Goal: Communication & Community: Answer question/provide support

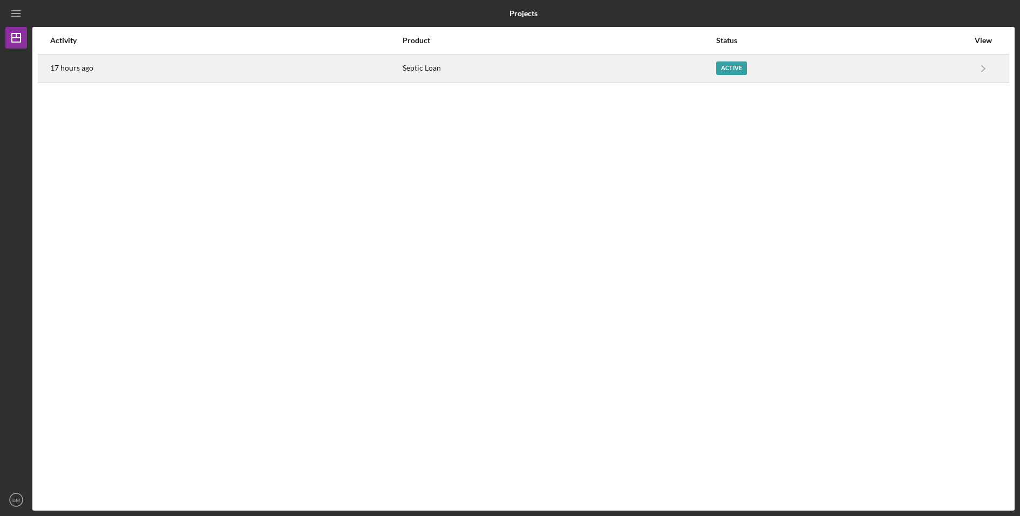
click at [700, 67] on div "Septic Loan" at bounding box center [559, 68] width 312 height 27
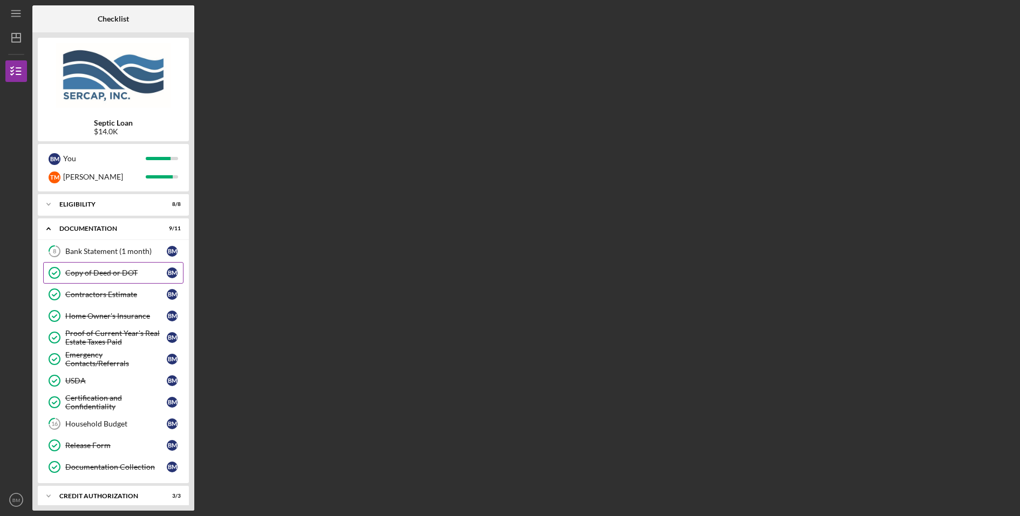
click at [126, 281] on link "Copy of Deed or DOT Copy of Deed or DOT B M" at bounding box center [113, 273] width 140 height 22
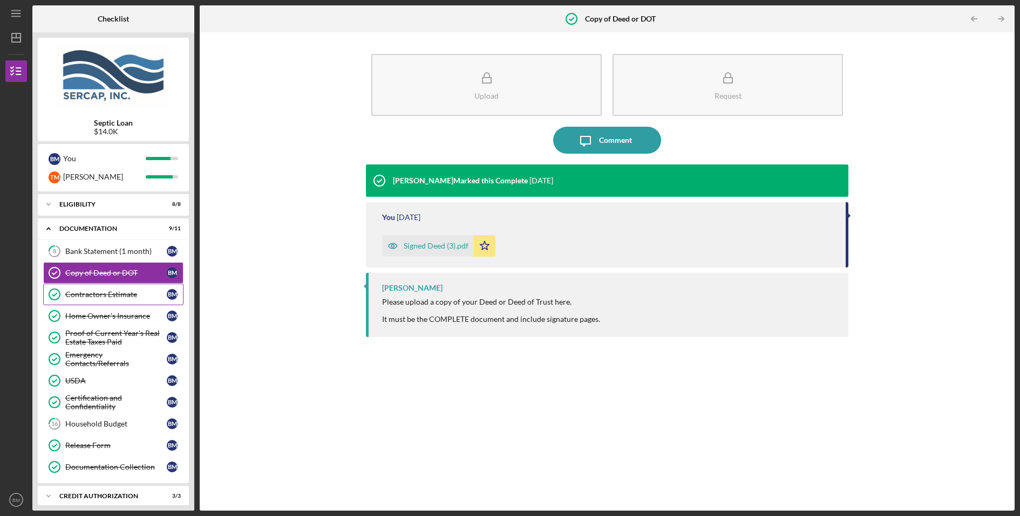
click at [124, 296] on div "Contractors Estimate" at bounding box center [115, 294] width 101 height 9
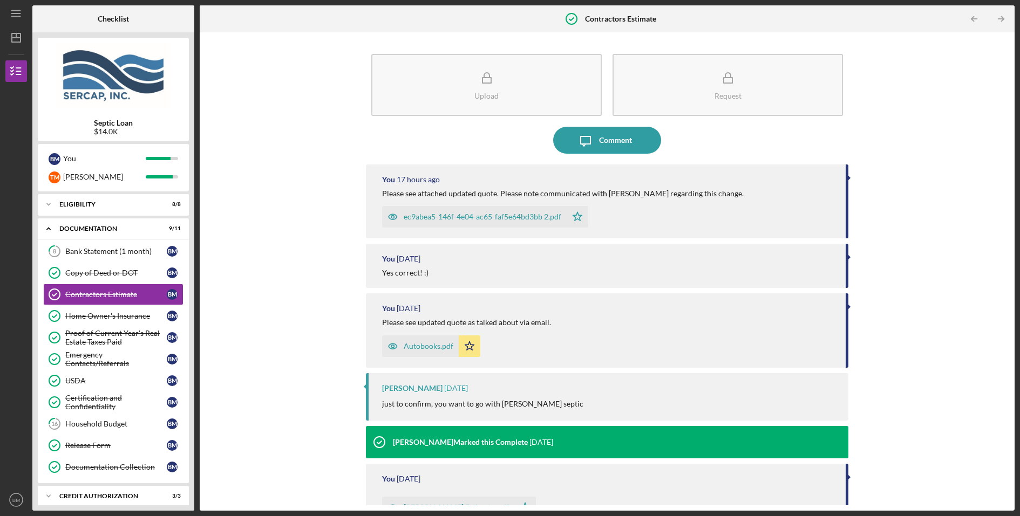
click at [754, 217] on div "ec9abea5-146f-4e04-ac65-faf5e64bd3bb 2.pdf Icon/Star" at bounding box center [608, 214] width 453 height 27
click at [615, 197] on div "Please see attached updated quote. Please note communicated with [PERSON_NAME] …" at bounding box center [563, 193] width 362 height 9
click at [599, 137] on div "Comment" at bounding box center [615, 140] width 33 height 27
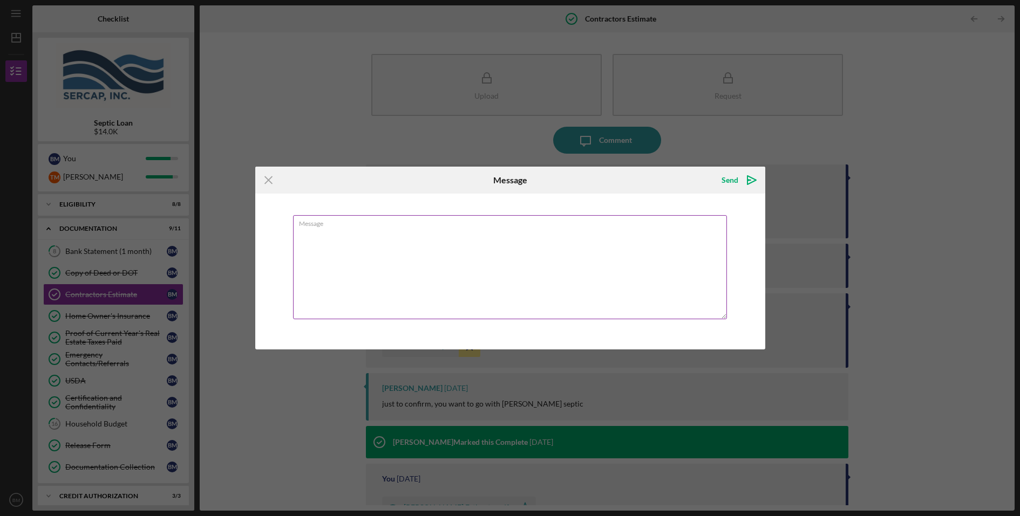
click at [532, 233] on textarea "Message" at bounding box center [510, 267] width 434 height 104
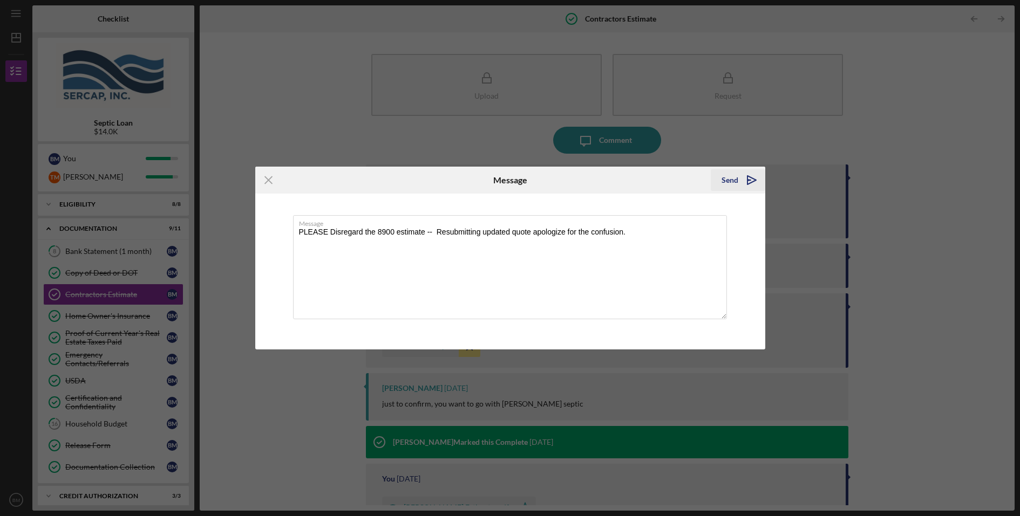
type textarea "PLEASE Disregard the 8900 estimate -- Resubmitting updated quote apologize for …"
click at [733, 176] on div "Send" at bounding box center [729, 180] width 17 height 22
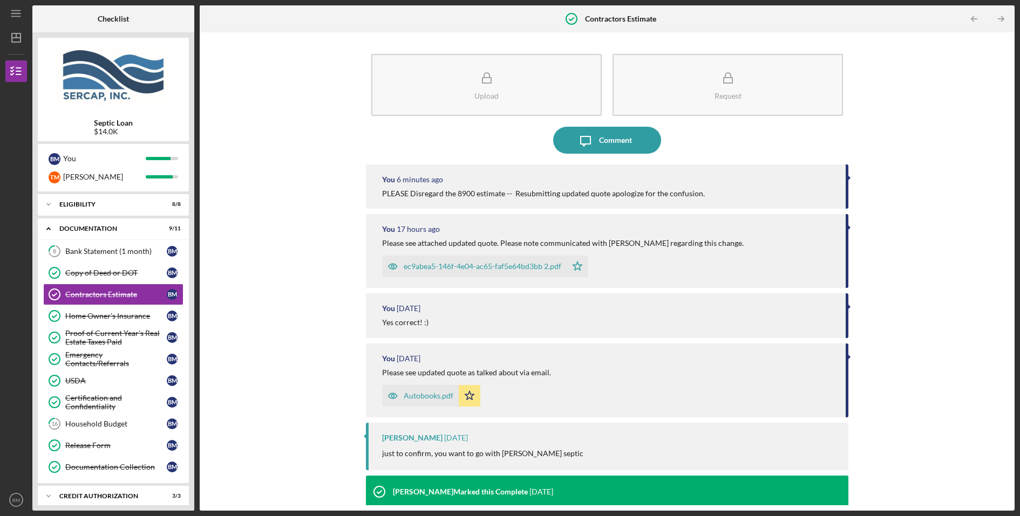
click at [495, 139] on div "Icon/Message Comment" at bounding box center [607, 140] width 482 height 27
click at [654, 145] on button "Icon/Message Comment" at bounding box center [607, 140] width 108 height 27
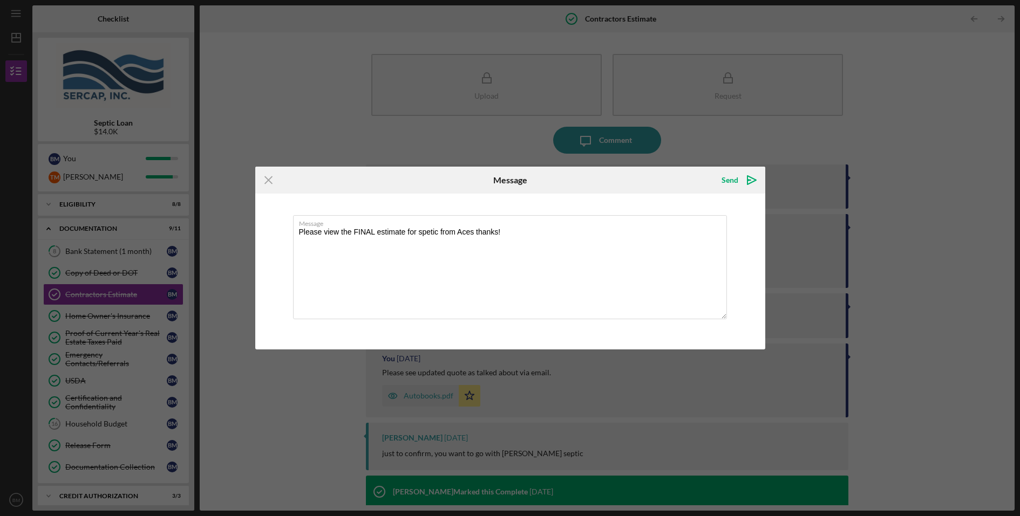
type textarea "Please view the FINAL estimate for spetic from Aces thanks!"
click at [687, 180] on div "Send Icon/icon-invite-send" at bounding box center [680, 180] width 170 height 27
click at [734, 183] on div "Send" at bounding box center [729, 180] width 17 height 22
click at [459, 98] on div "Icon/Menu Close Message Sending Message Please view the FINAL estimate for spet…" at bounding box center [510, 258] width 1020 height 516
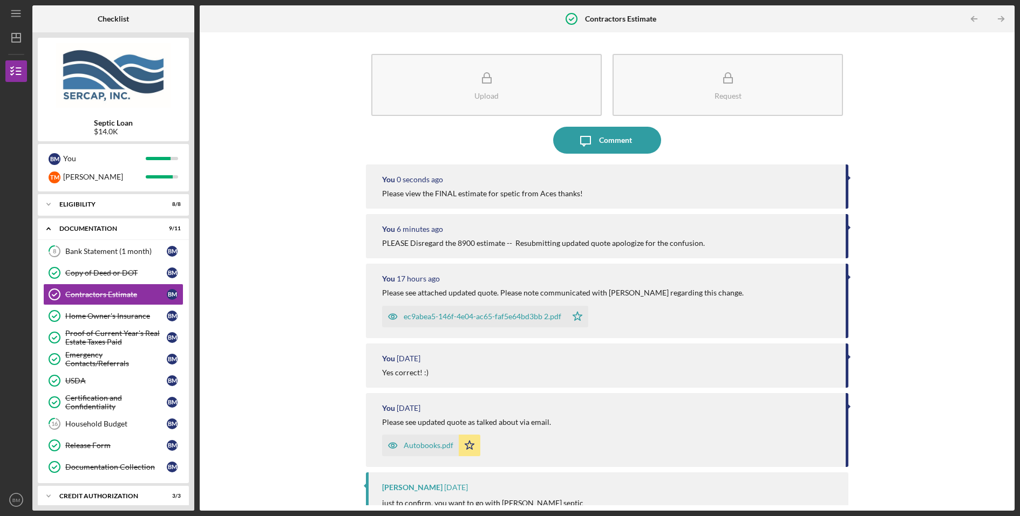
click at [459, 98] on button "Upload" at bounding box center [486, 85] width 230 height 62
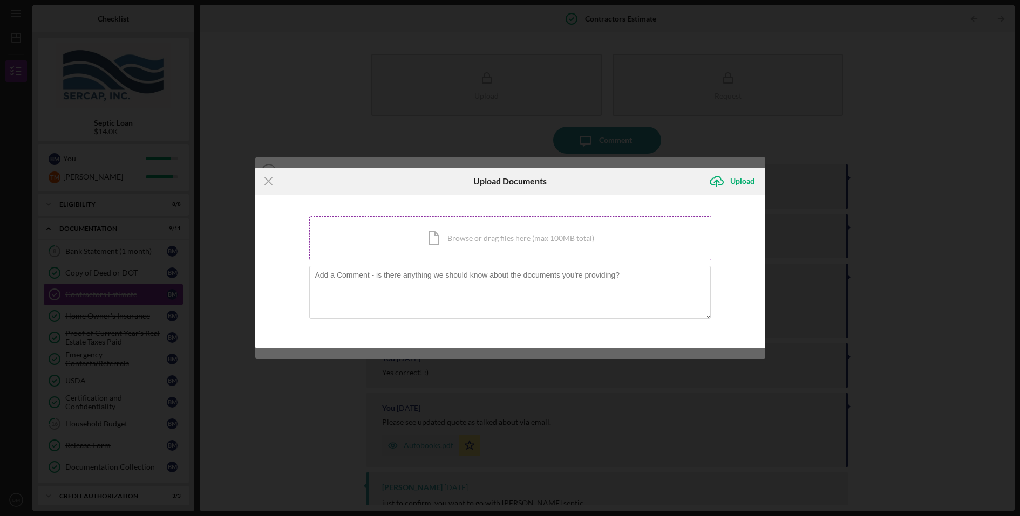
click at [504, 248] on div "Icon/Document Browse or drag files here (max 100MB total) Tap to choose files o…" at bounding box center [510, 238] width 402 height 44
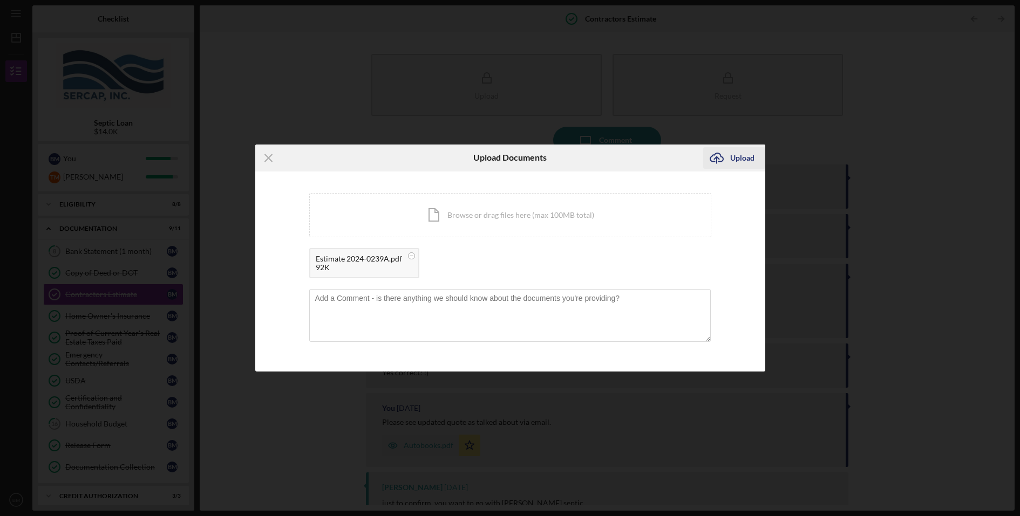
click at [728, 166] on icon "Icon/Upload" at bounding box center [716, 158] width 27 height 27
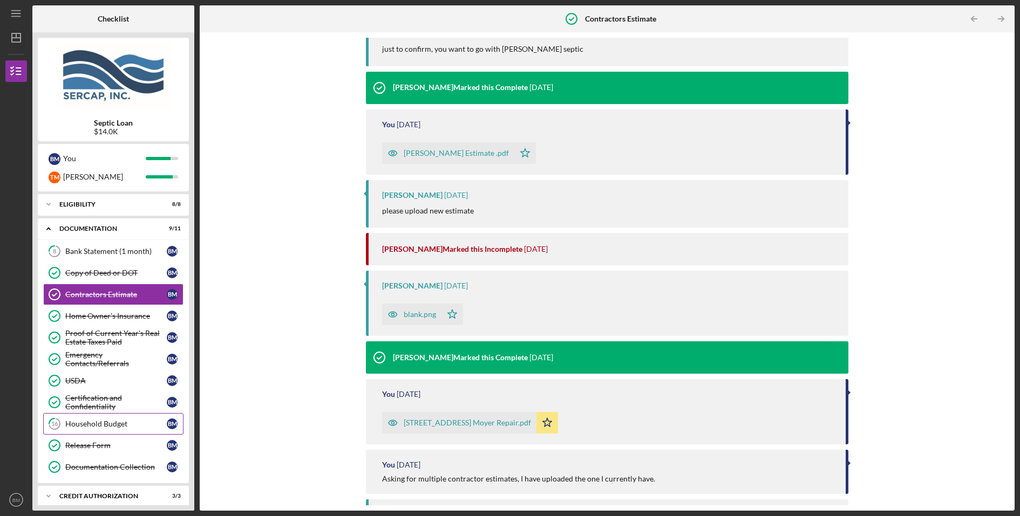
scroll to position [100, 0]
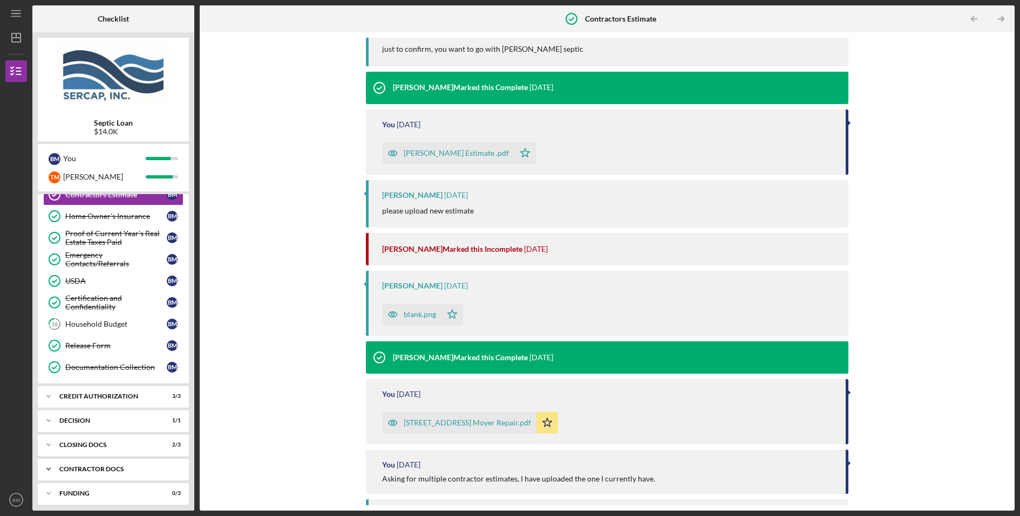
click at [117, 466] on div "Contractor Docs" at bounding box center [117, 469] width 116 height 6
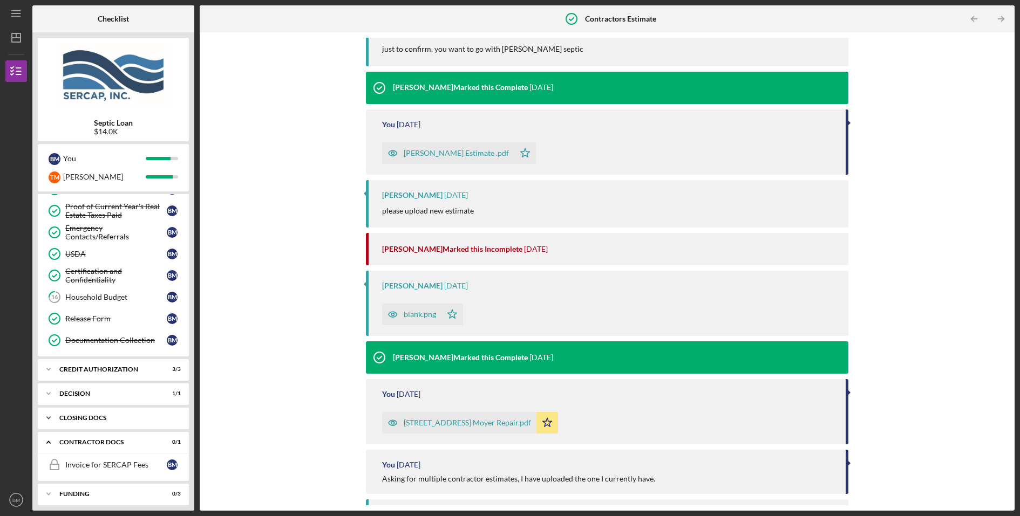
click at [155, 415] on div "CLOSING DOCS" at bounding box center [117, 418] width 116 height 6
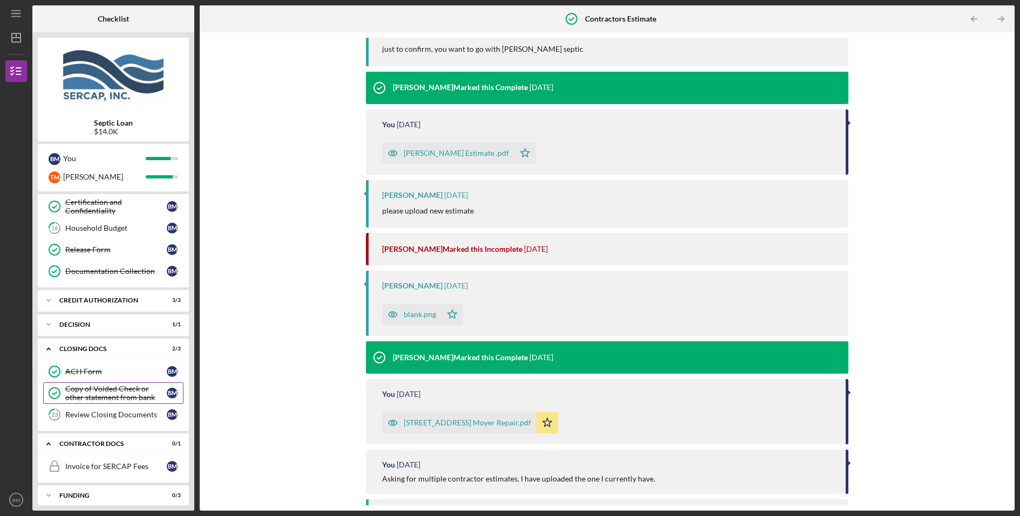
click at [121, 396] on div "Copy of Voided Check or other statement from bank" at bounding box center [115, 393] width 101 height 17
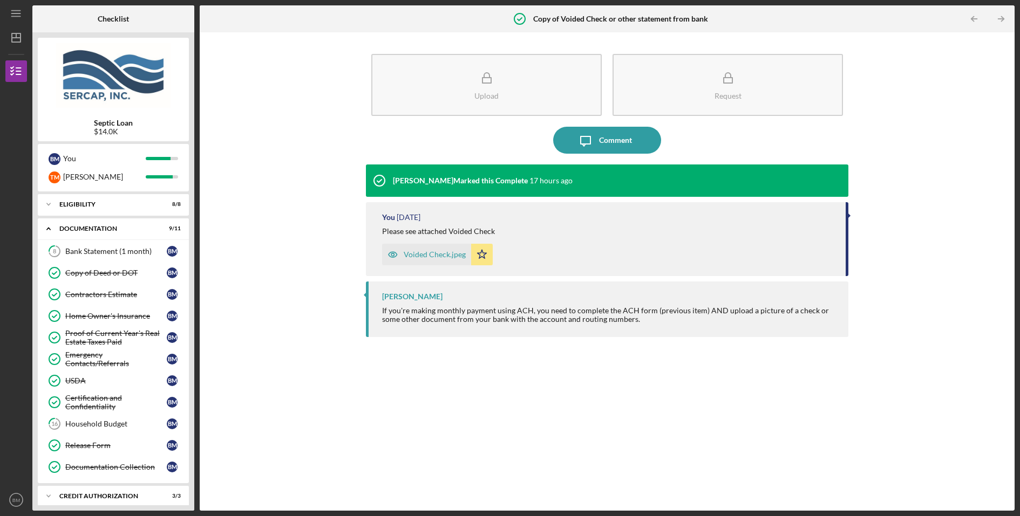
click at [316, 353] on div "Upload Request Icon/Message Comment [PERSON_NAME] Marked this Complete 17 hours…" at bounding box center [607, 272] width 804 height 468
click at [727, 369] on div "[PERSON_NAME] Marked this Complete 17 hours ago You [DATE] Please see attached …" at bounding box center [607, 330] width 482 height 330
click at [140, 295] on div "Contractors Estimate" at bounding box center [115, 294] width 101 height 9
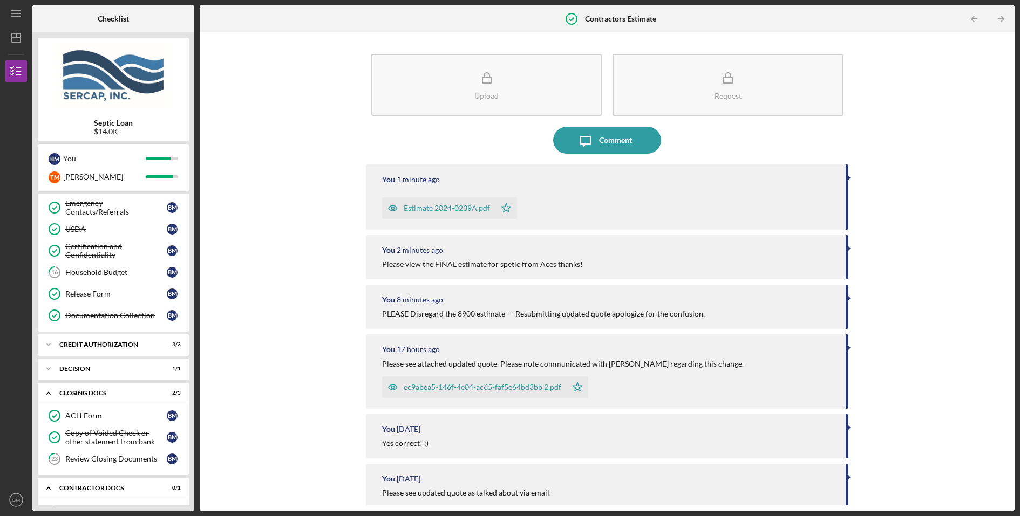
scroll to position [196, 0]
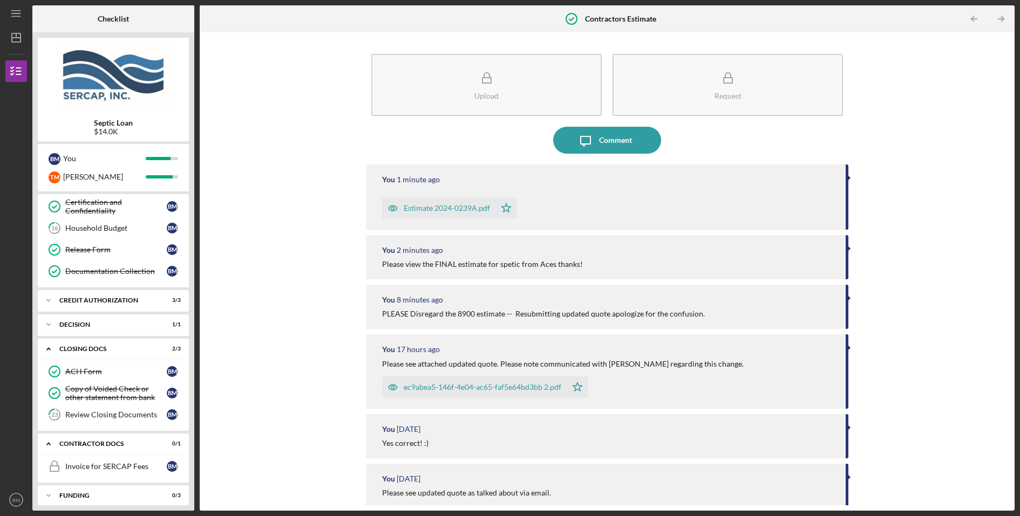
click at [667, 201] on div "Estimate 2024-0239A.pdf Icon/Star" at bounding box center [608, 205] width 453 height 27
click at [466, 205] on div "Estimate 2024-0239A.pdf" at bounding box center [447, 208] width 86 height 9
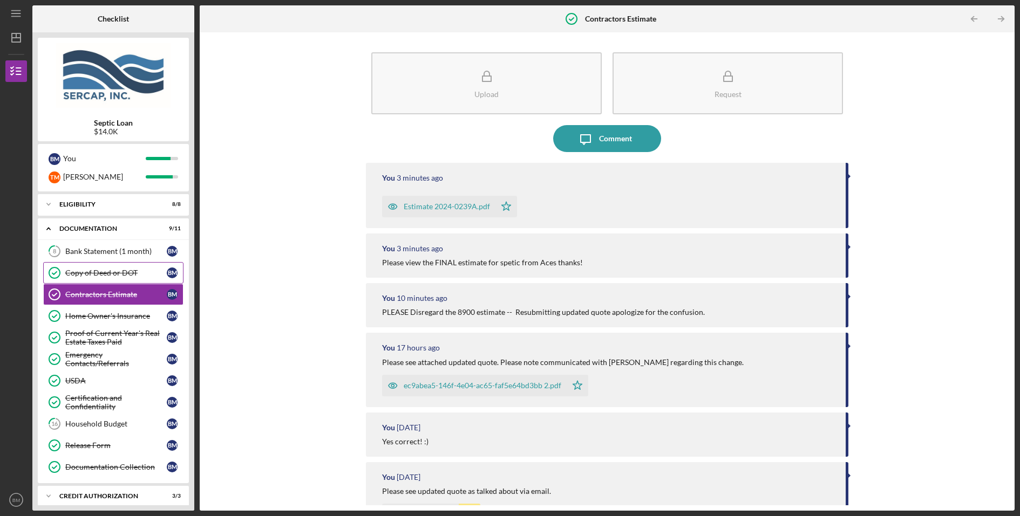
click at [93, 276] on div "Copy of Deed or DOT" at bounding box center [115, 273] width 101 height 9
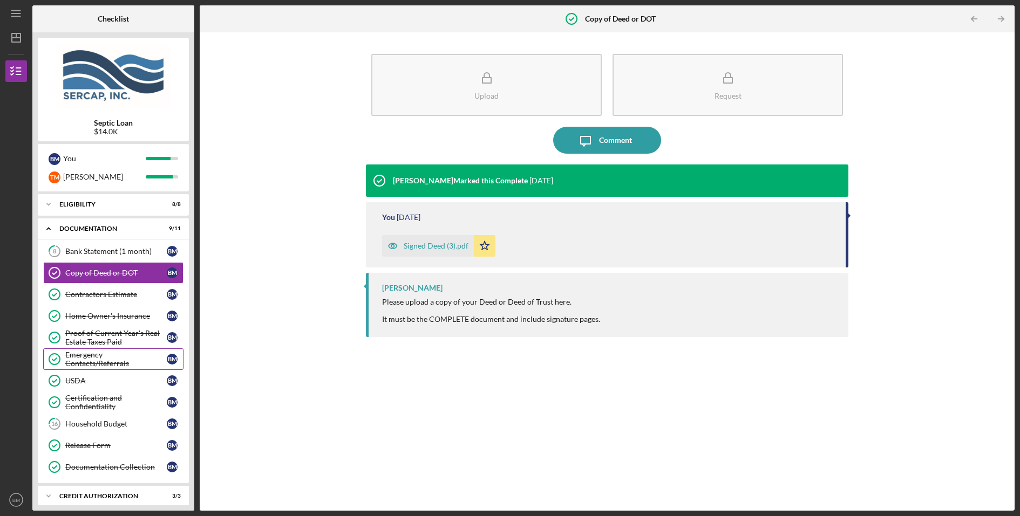
click at [104, 354] on div "Emergency Contacts/Referrals" at bounding box center [115, 359] width 101 height 17
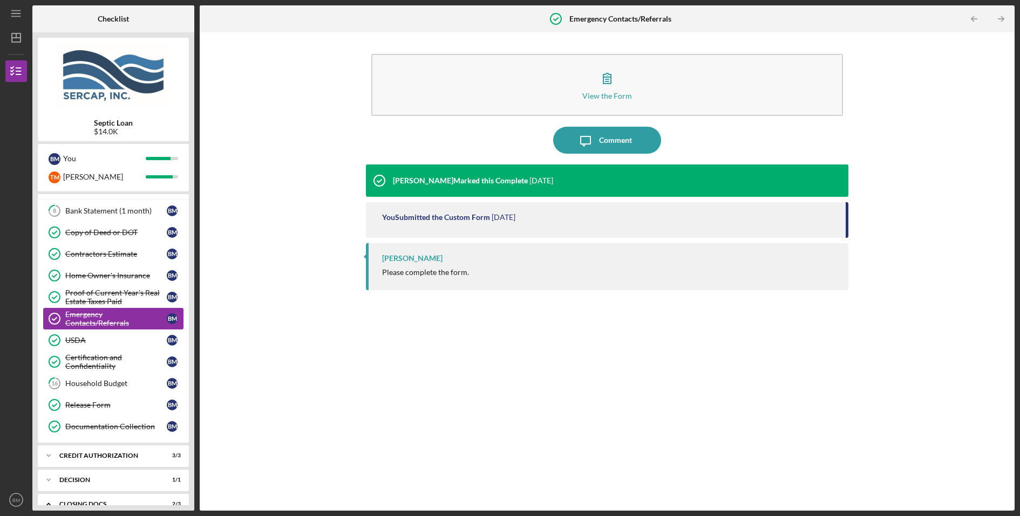
scroll to position [57, 0]
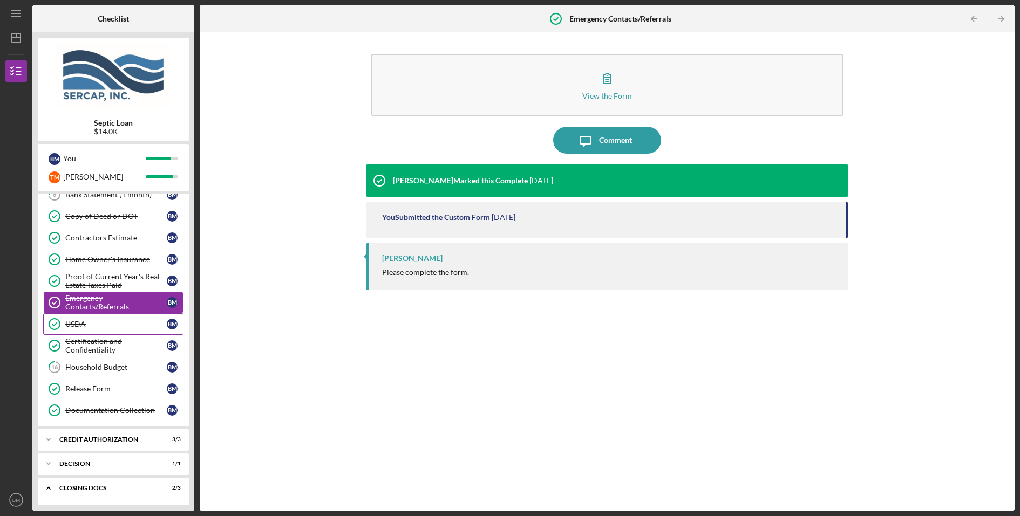
click at [121, 328] on link "USDA USDA B M" at bounding box center [113, 325] width 140 height 22
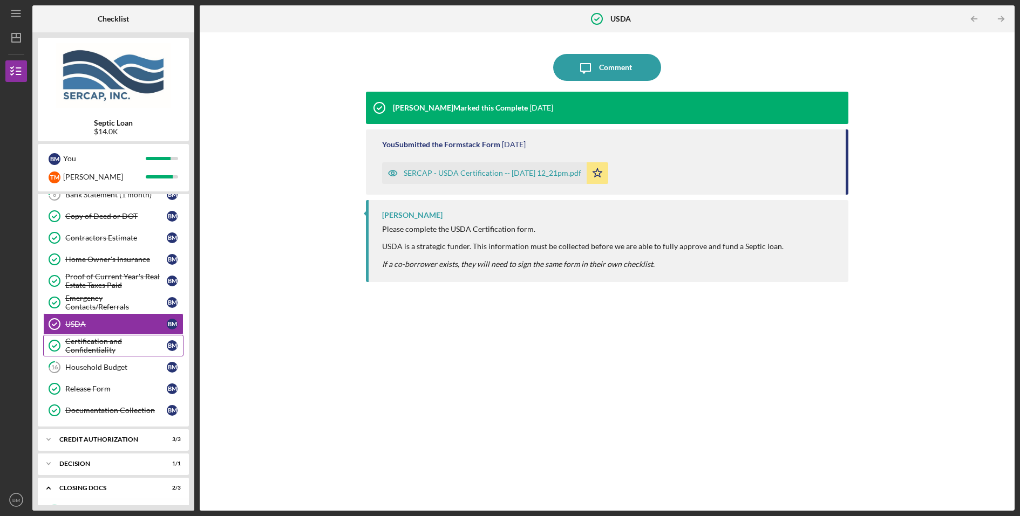
click at [119, 337] on div "Certification and Confidentiality" at bounding box center [115, 345] width 101 height 17
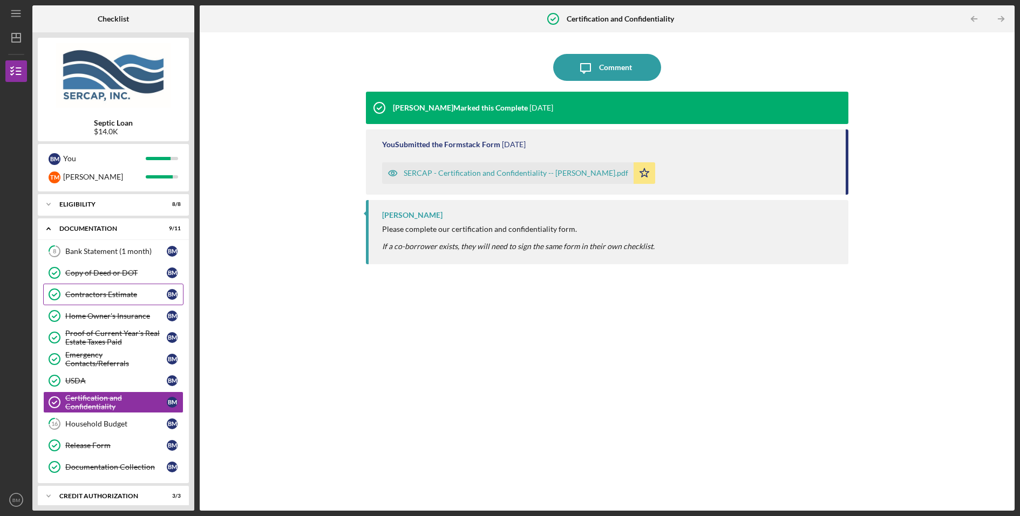
click at [118, 288] on link "Contractors Estimate Contractors Estimate B M" at bounding box center [113, 295] width 140 height 22
